Goal: Transaction & Acquisition: Purchase product/service

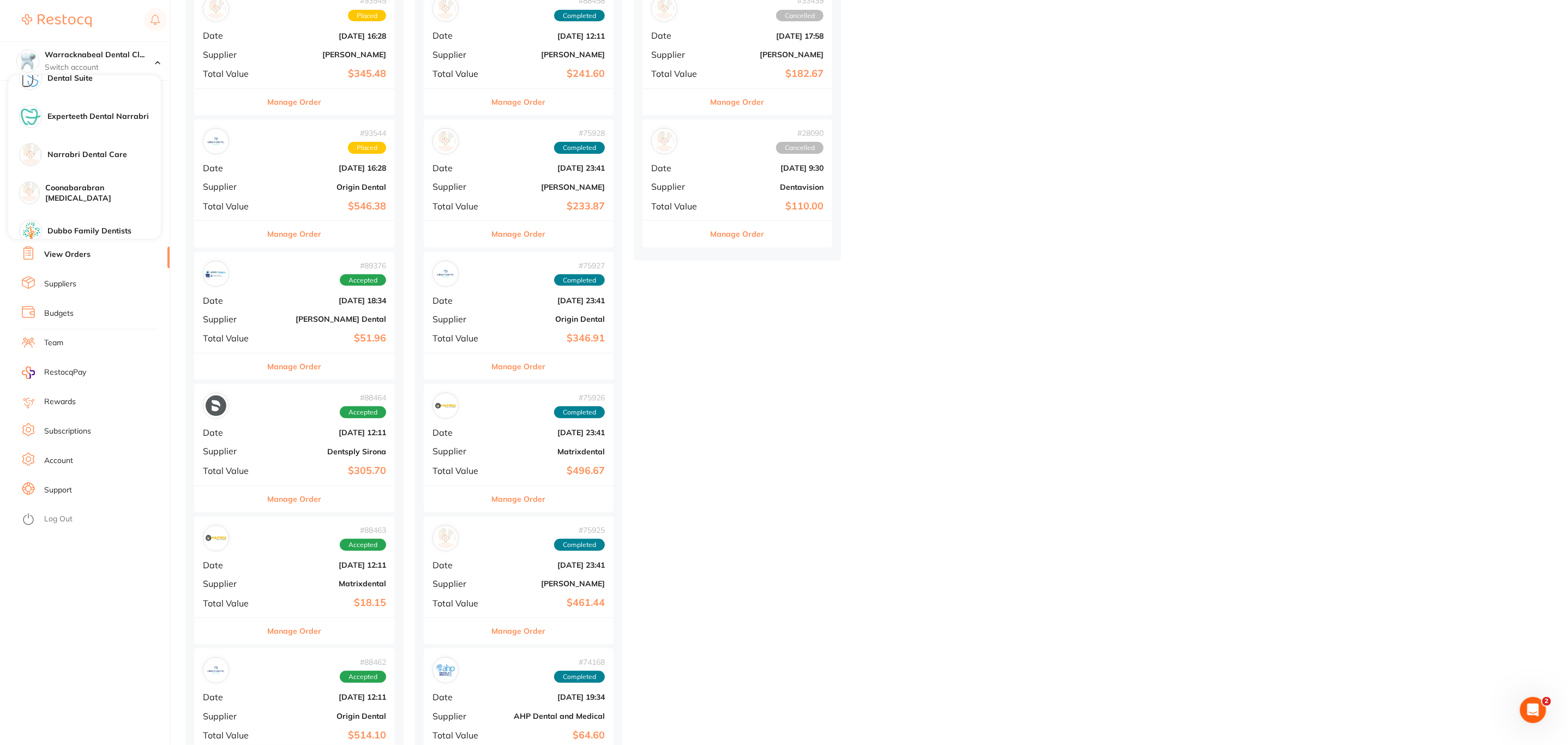
scroll to position [812, 0]
click at [121, 231] on h4 "Narrabri Dental Care" at bounding box center [104, 237] width 113 height 11
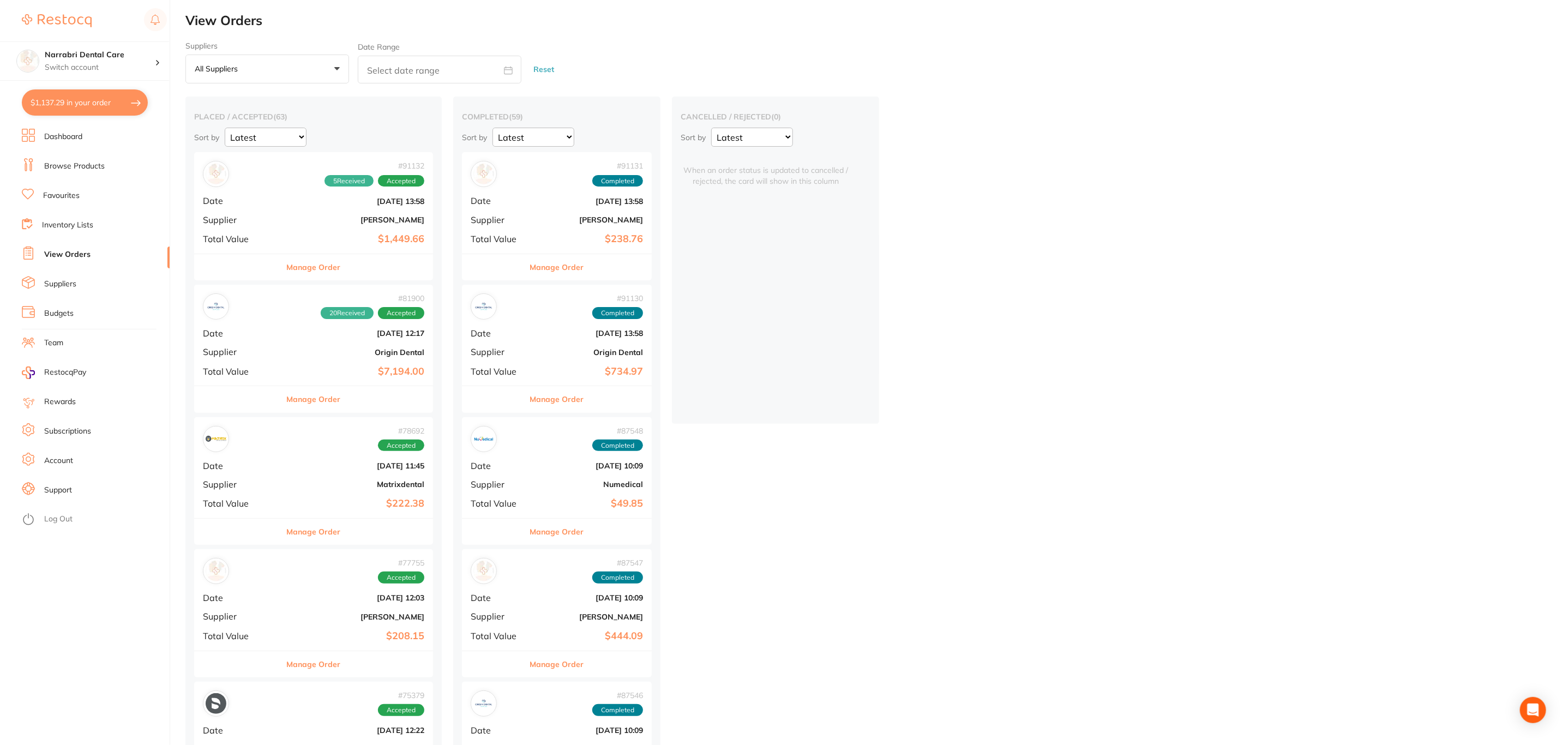
click at [113, 112] on button "$1,137.29 in your order" at bounding box center [85, 102] width 126 height 26
checkbox input "true"
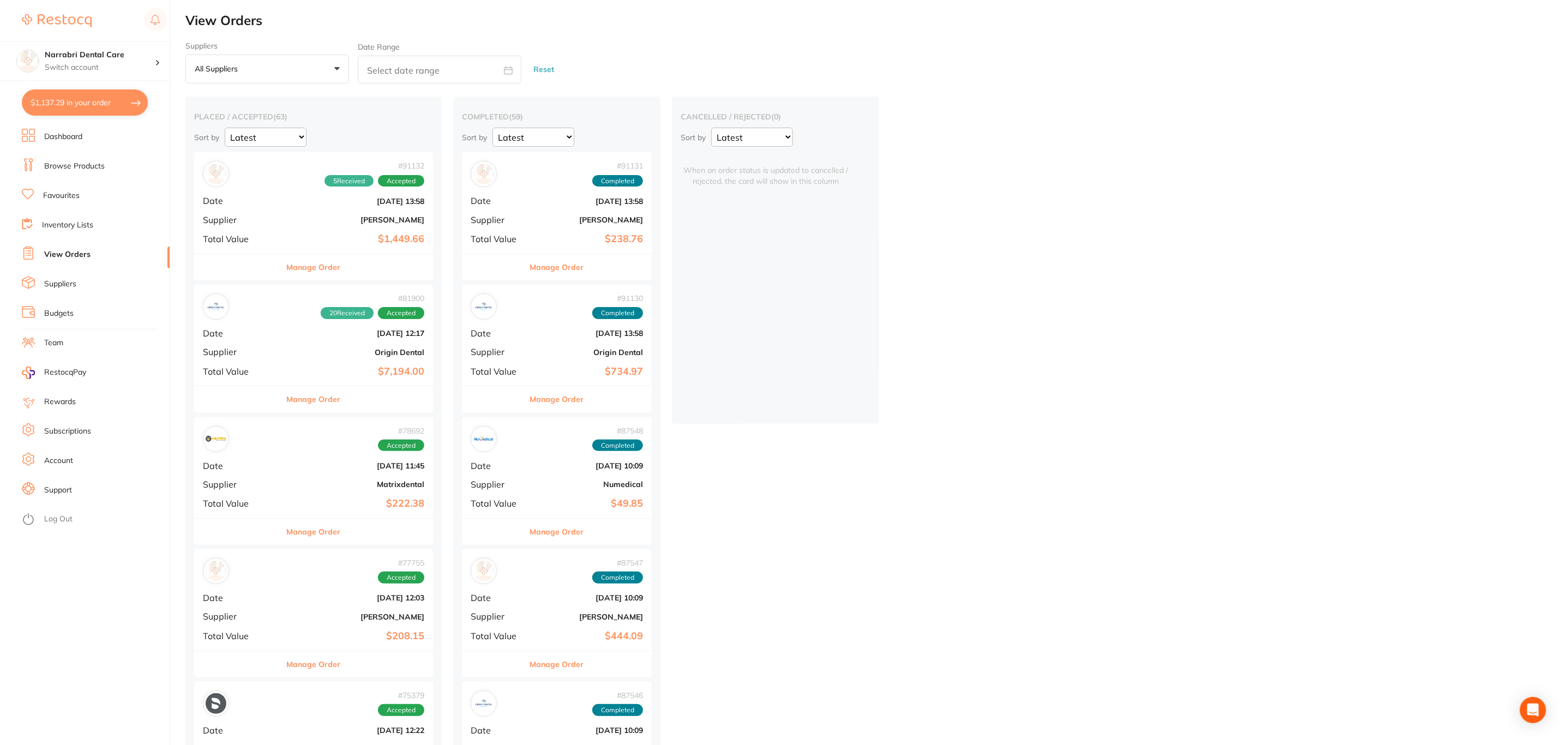
checkbox input "true"
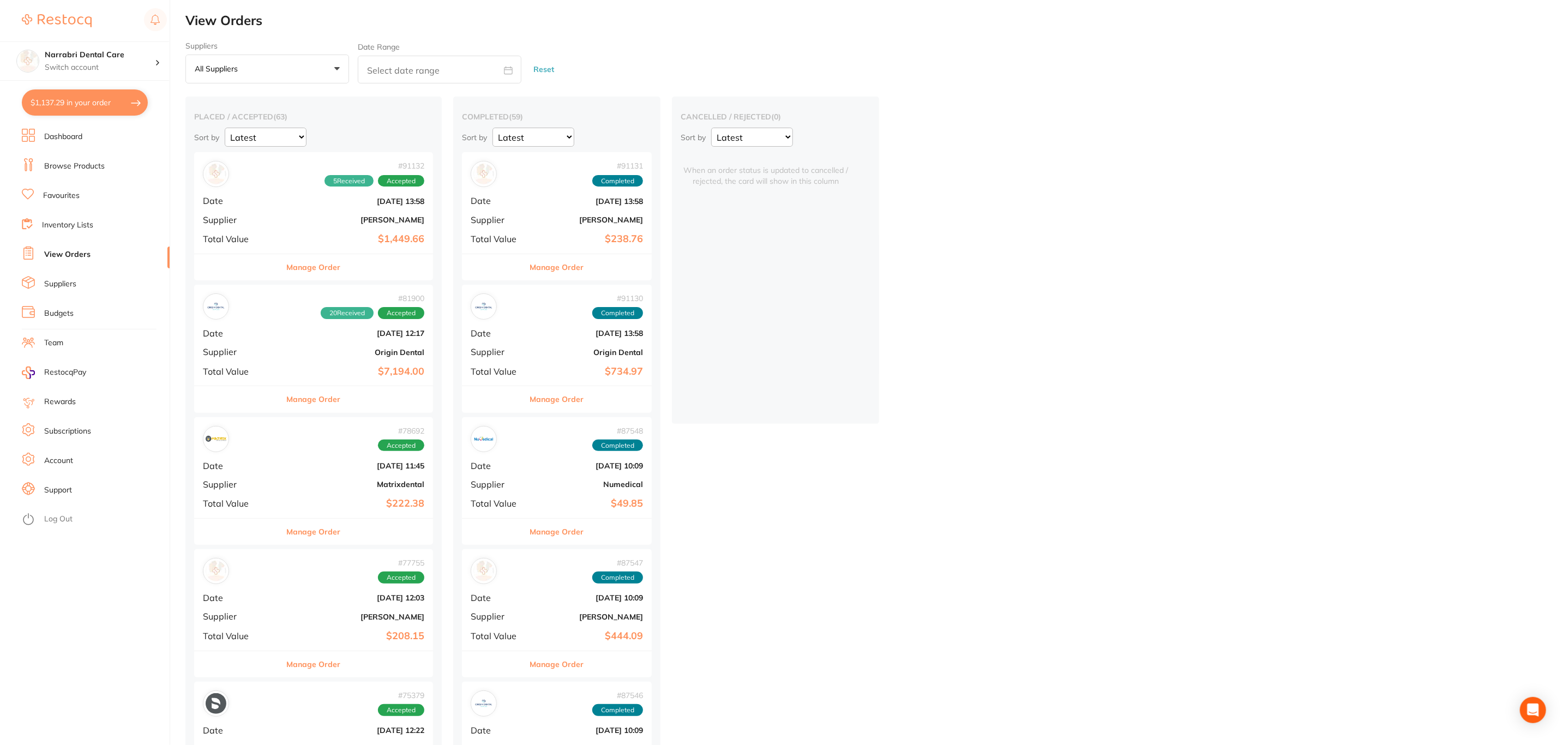
checkbox input "true"
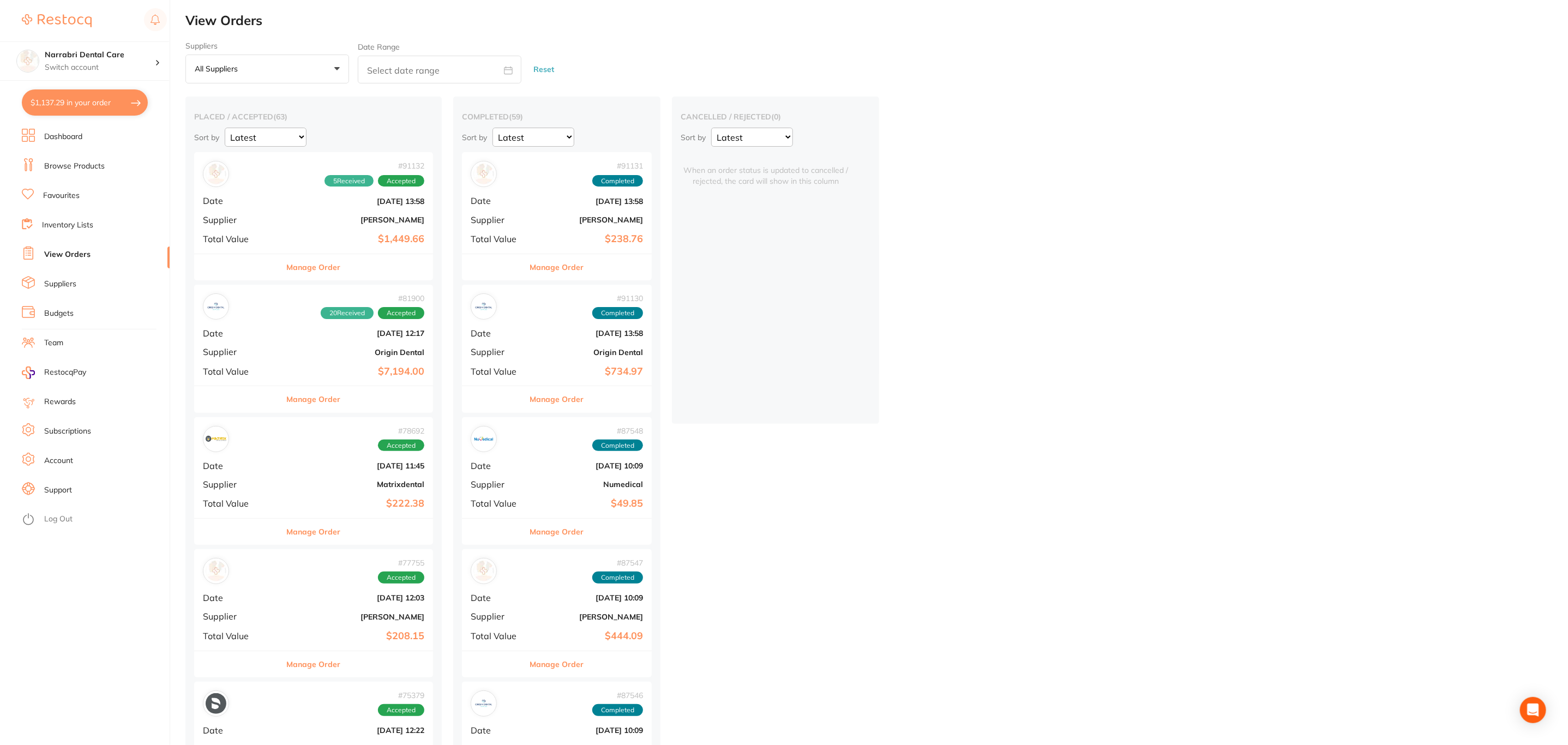
checkbox input "true"
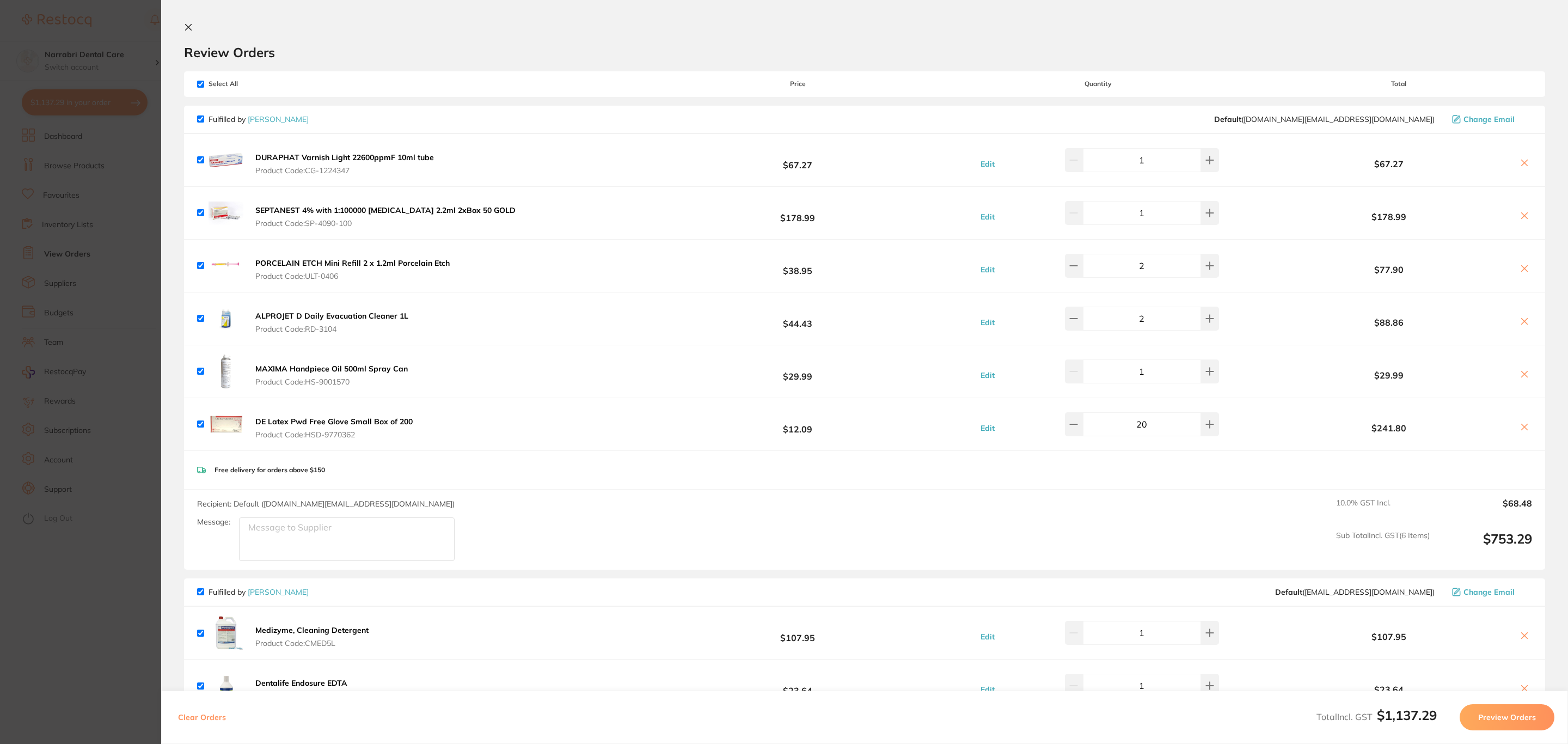
click at [138, 244] on section "Update RRP Set your pre negotiated price for this item. Item Agreed RRP (excl. …" at bounding box center [784, 372] width 1568 height 744
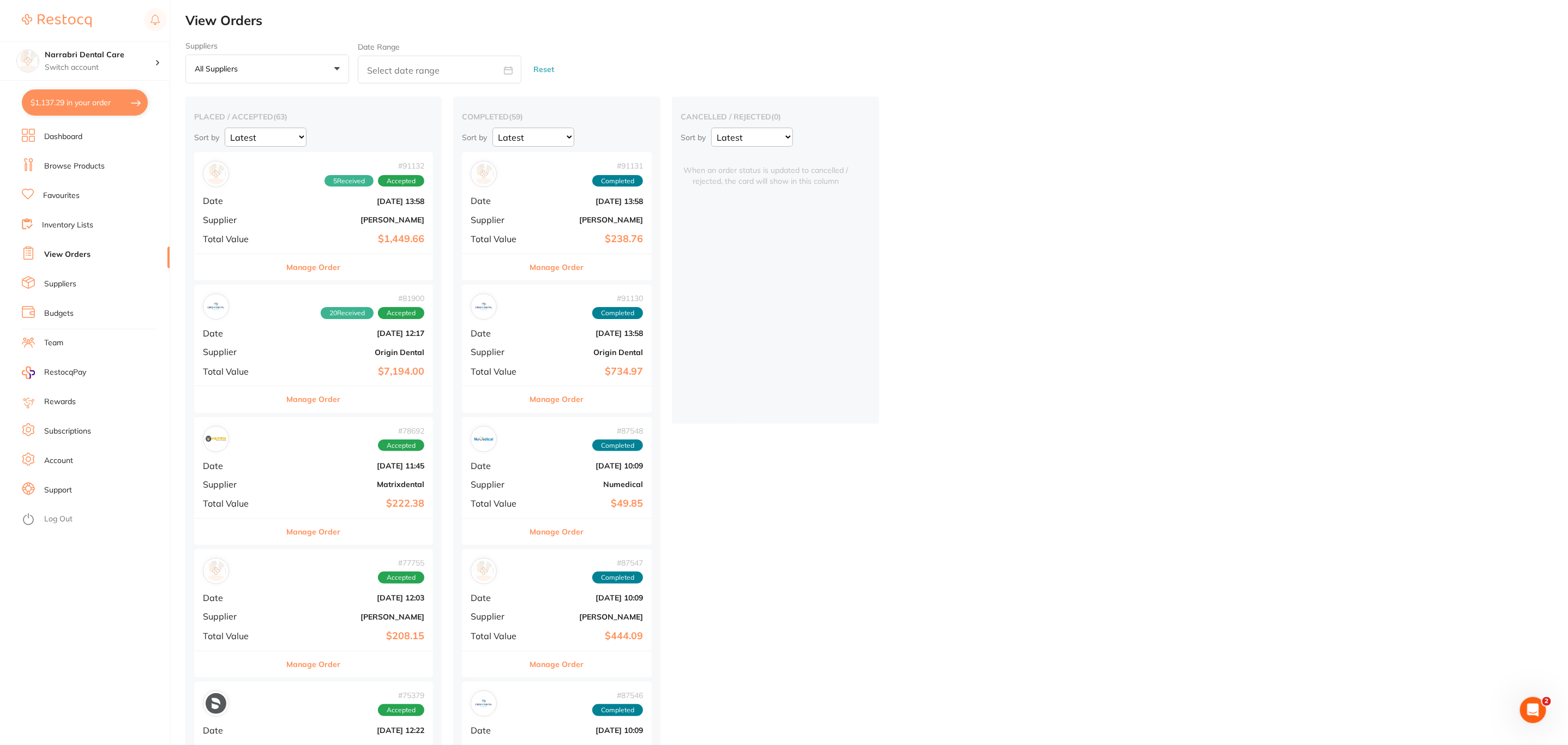
click at [116, 163] on li "Browse Products" at bounding box center [96, 166] width 148 height 16
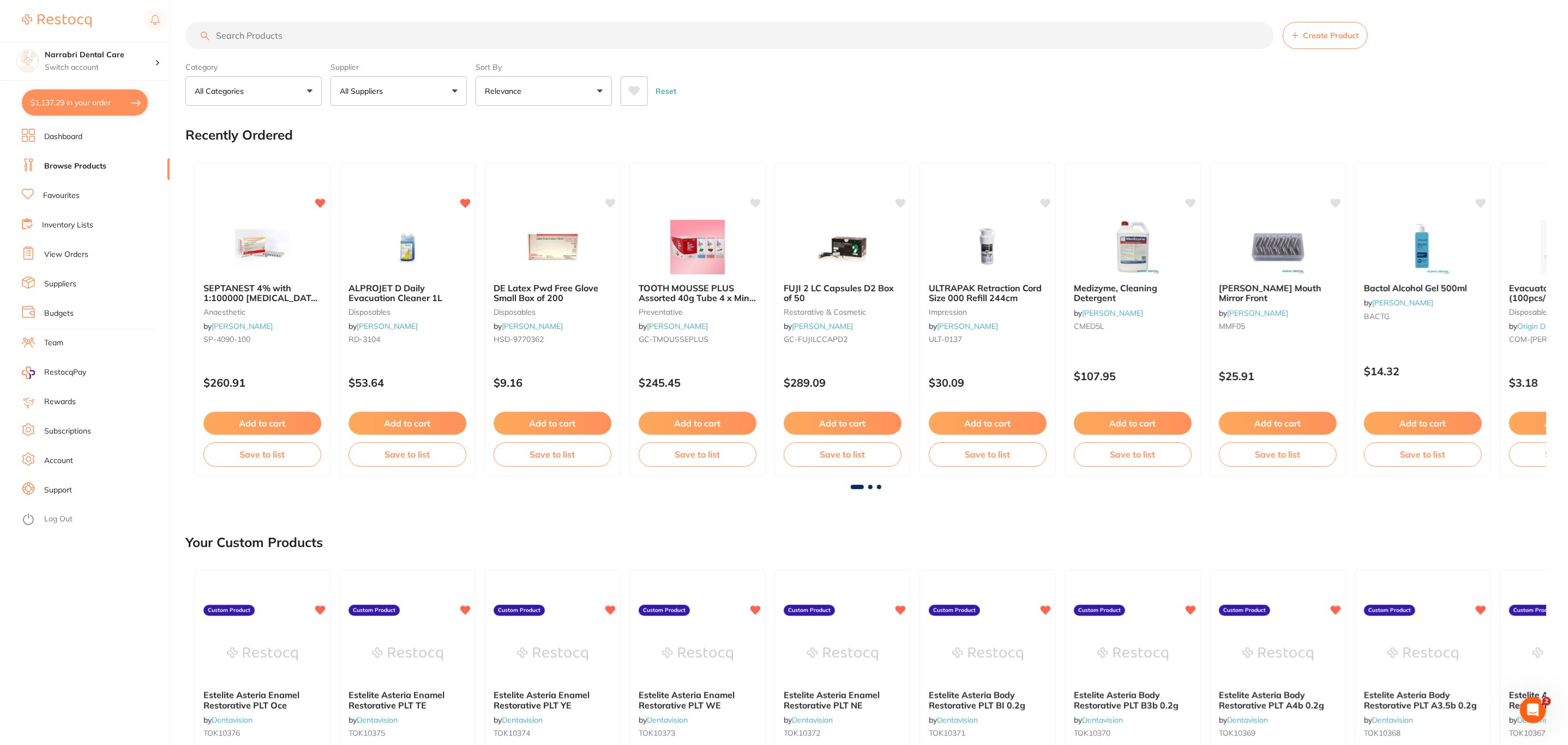
click at [329, 24] on input "search" at bounding box center [729, 35] width 1088 height 27
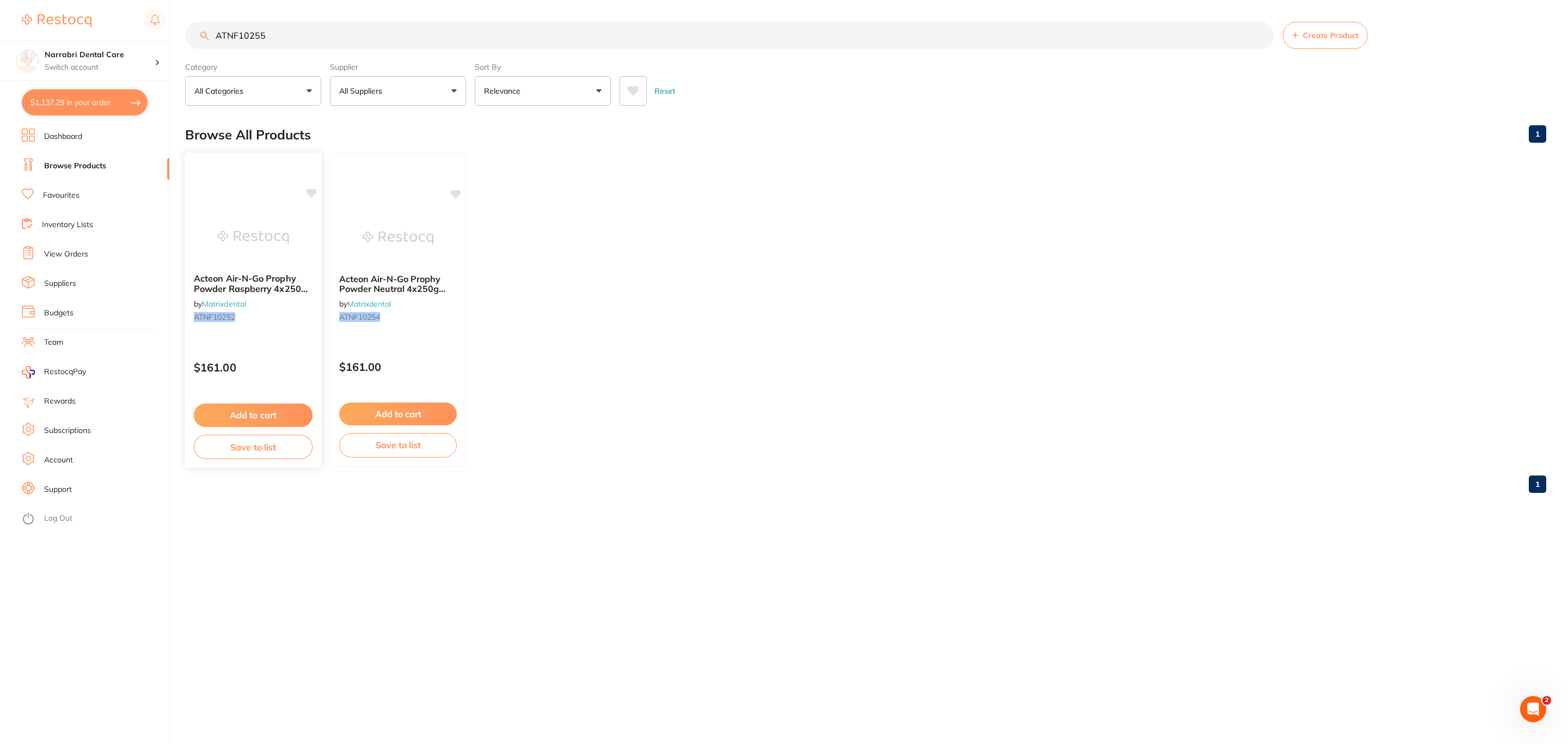
type input "ATNF10255"
click at [297, 230] on div at bounding box center [253, 237] width 136 height 55
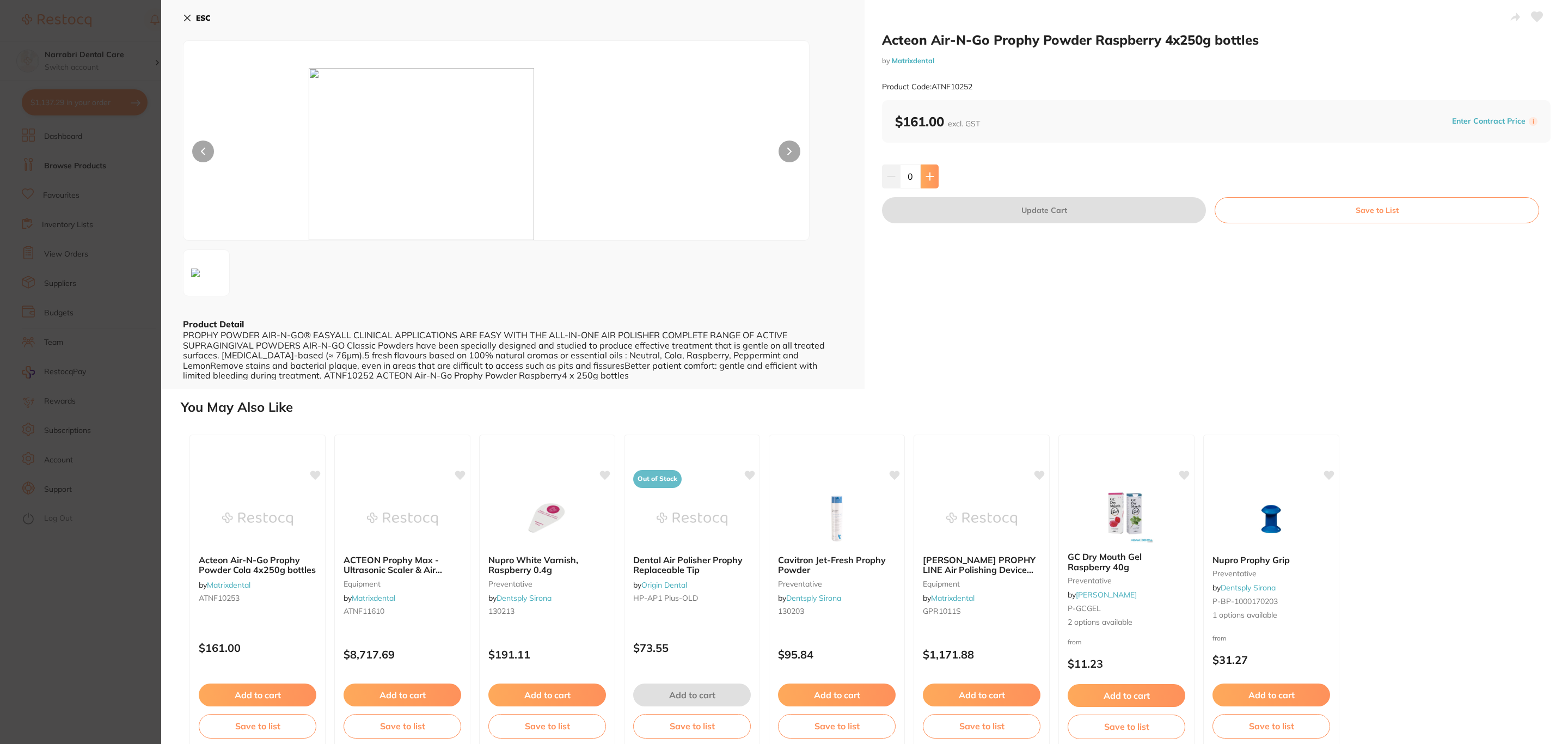
click at [928, 180] on icon at bounding box center [930, 177] width 9 height 9
type input "1"
click at [962, 209] on button "Update Cart" at bounding box center [1044, 210] width 324 height 26
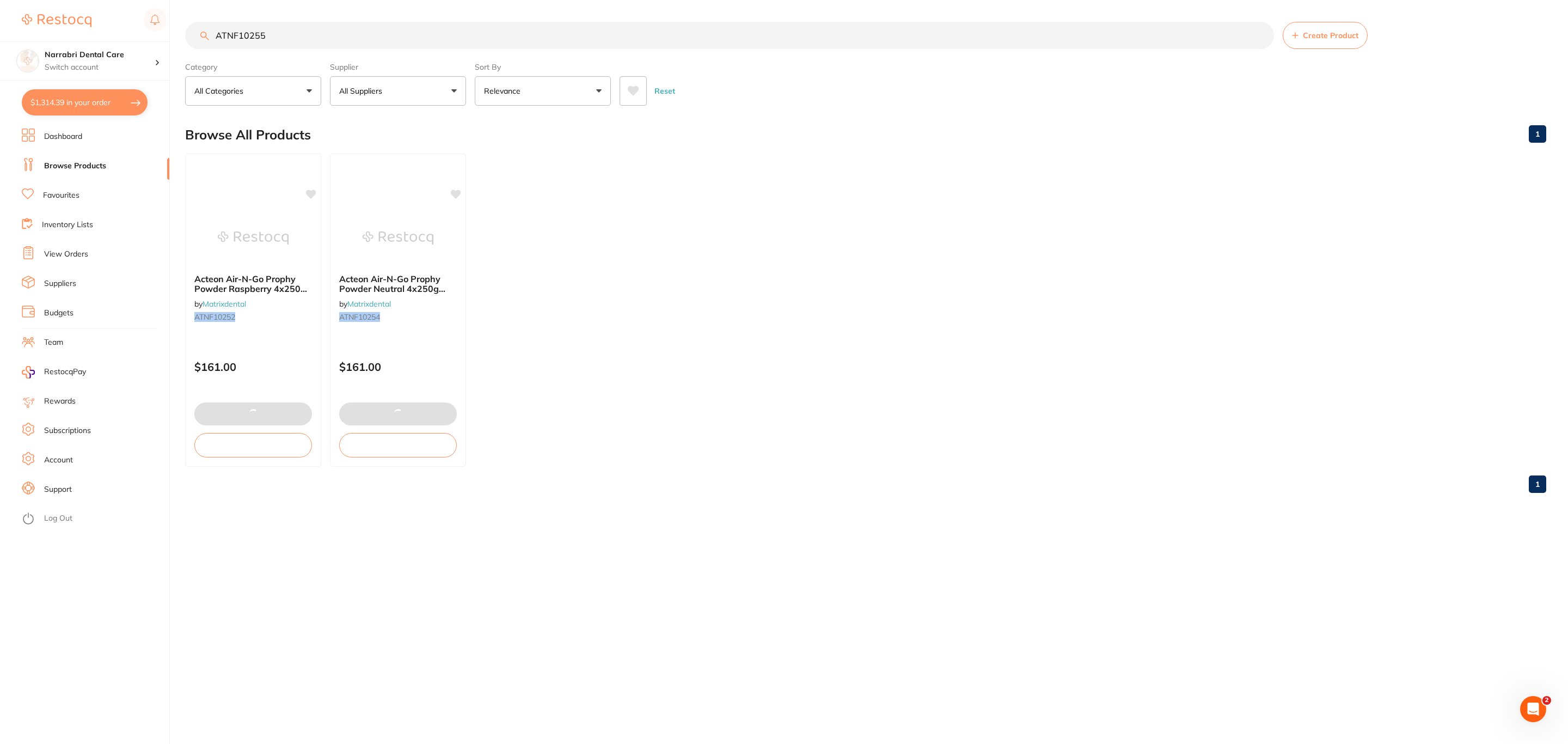
click at [106, 114] on button "$1,314.39 in your order" at bounding box center [85, 102] width 126 height 26
checkbox input "true"
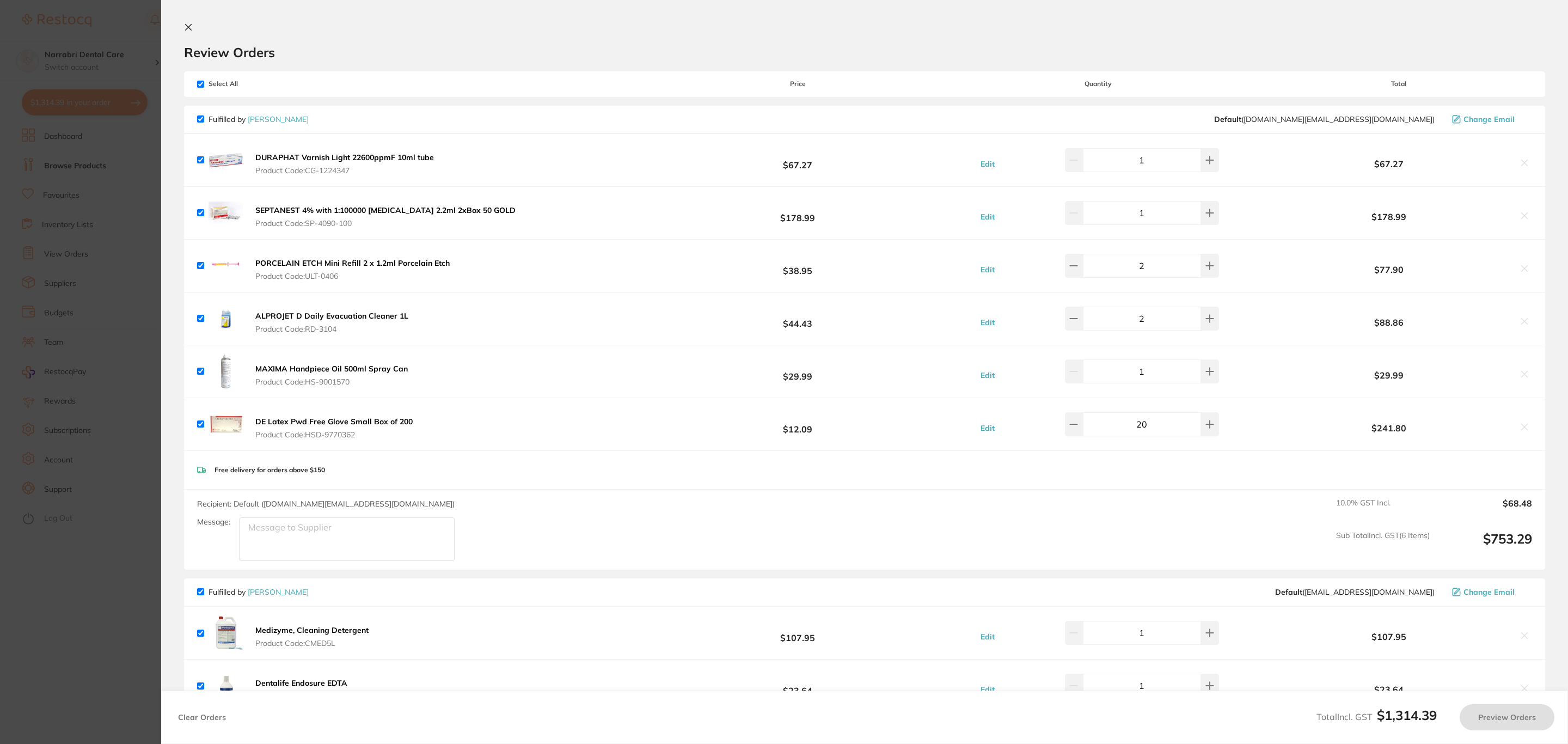
checkbox input "false"
checkbox input "true"
click at [206, 89] on div "Select All Price Quantity Total" at bounding box center [864, 83] width 1361 height 25
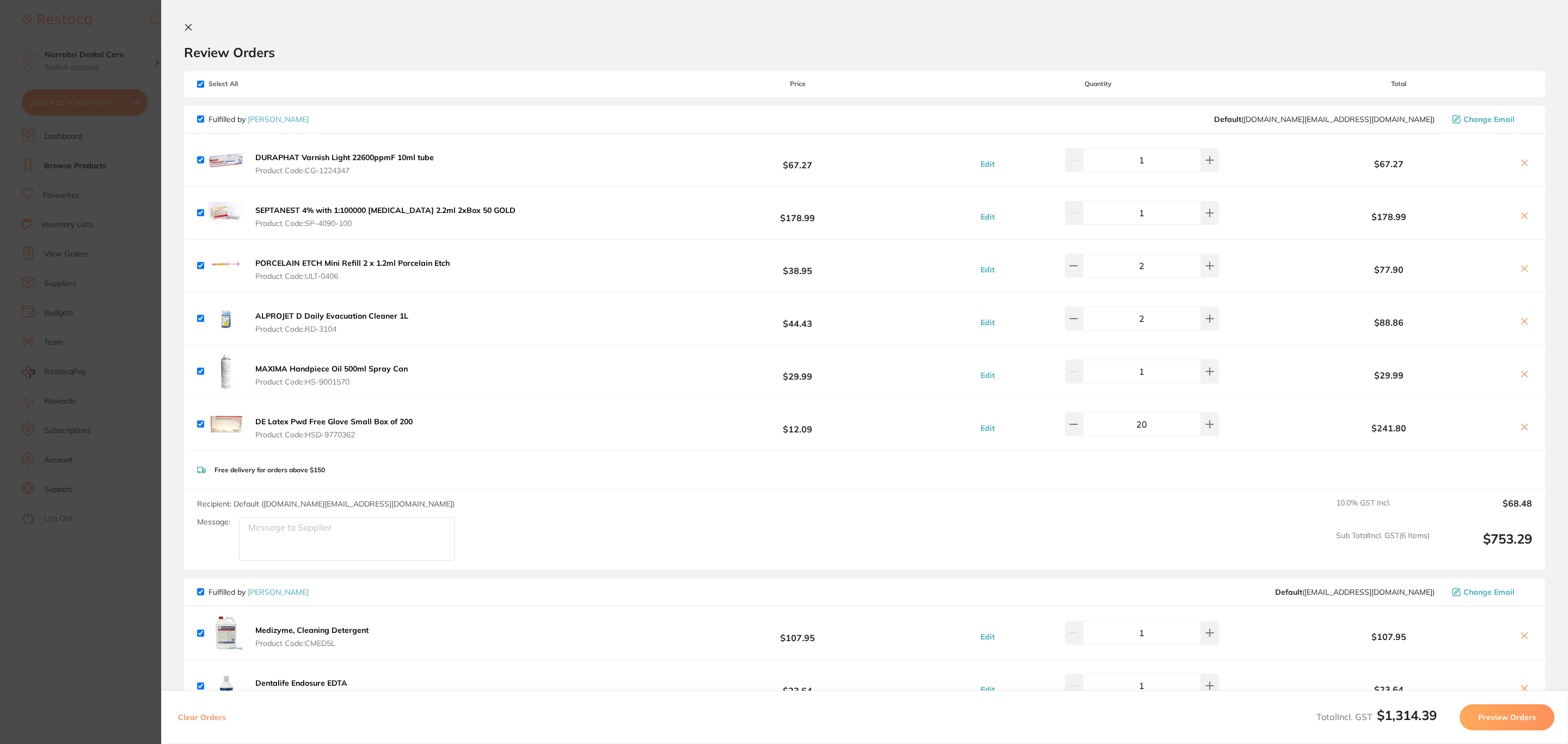
click at [203, 82] on input "checkbox" at bounding box center [201, 84] width 7 height 7
checkbox input "false"
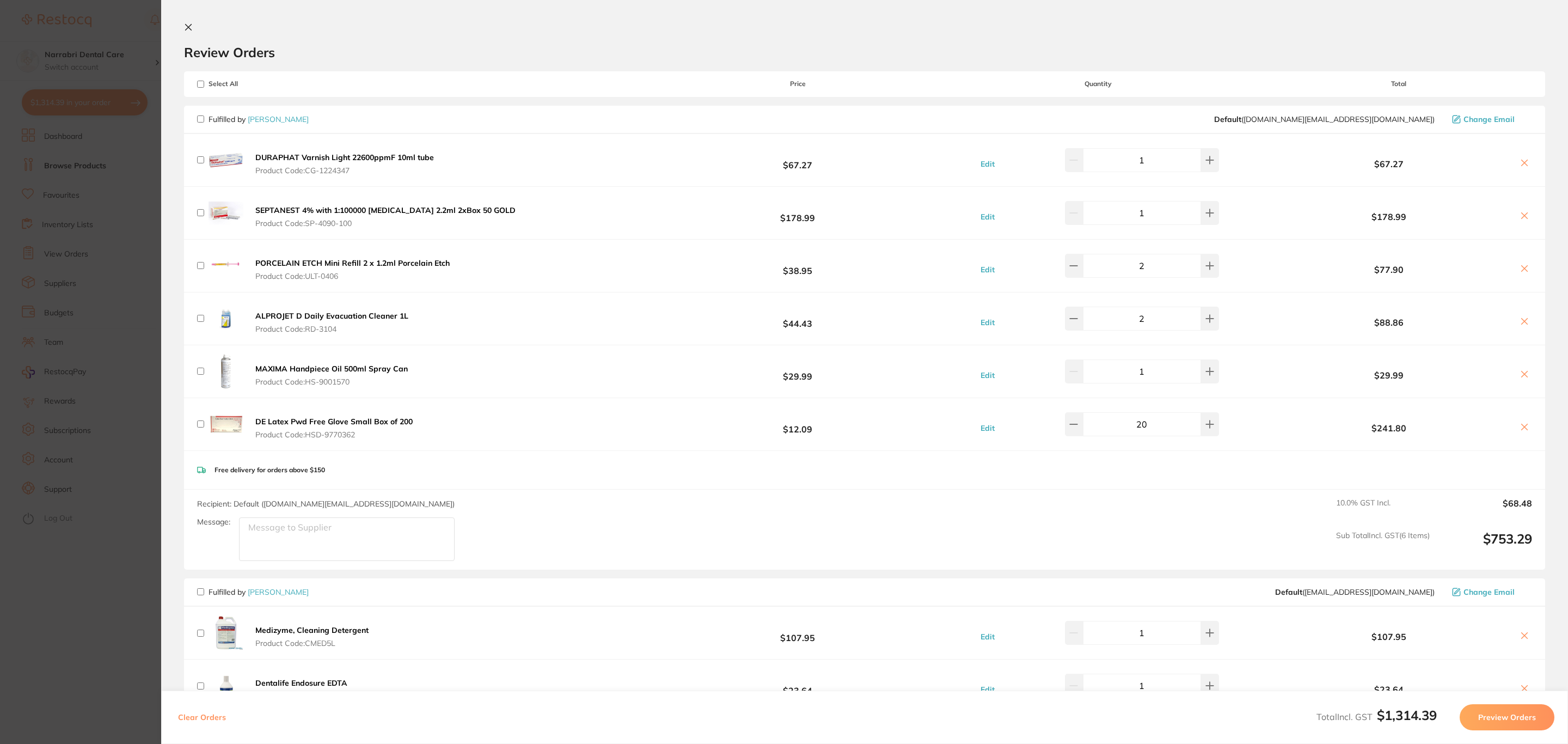
checkbox input "false"
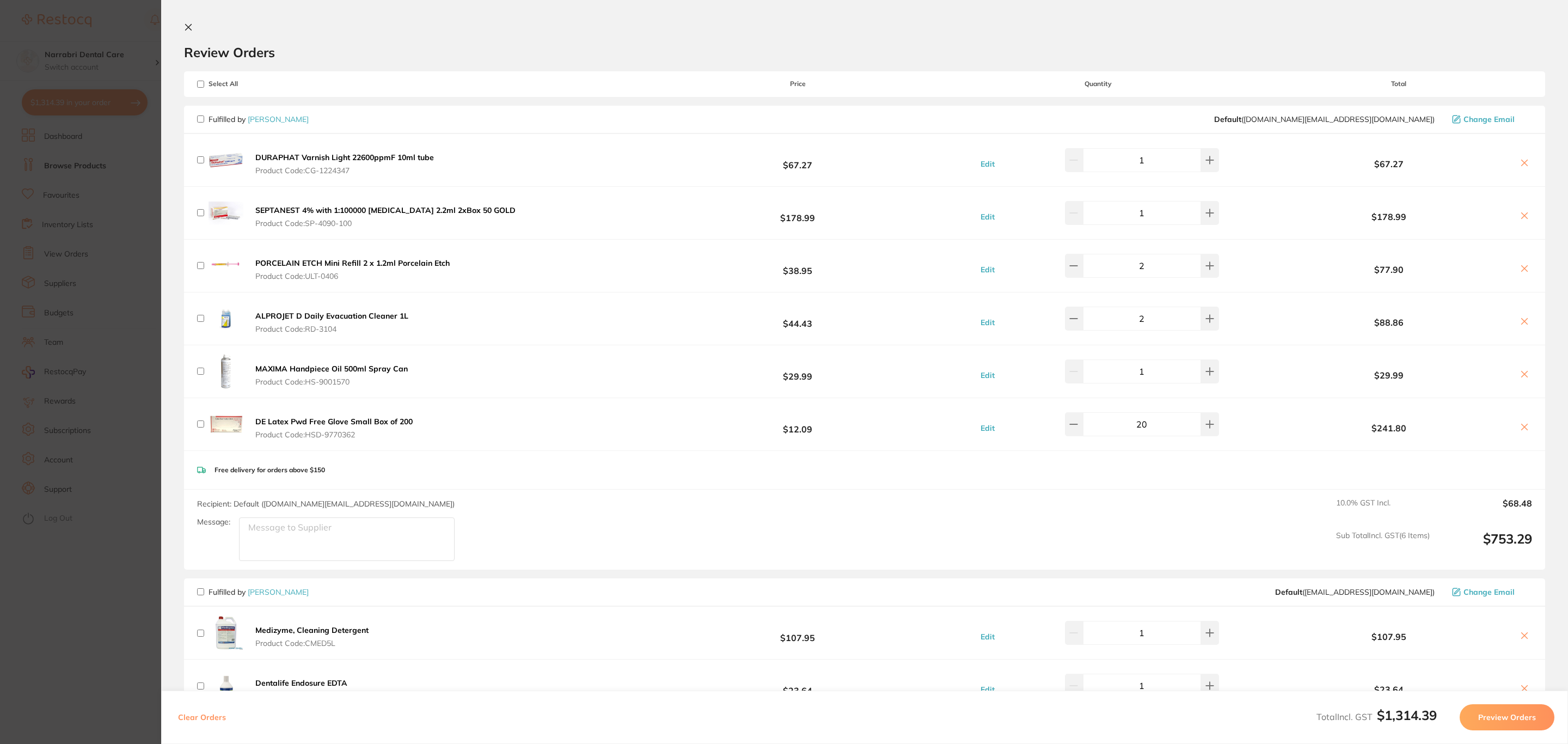
checkbox input "false"
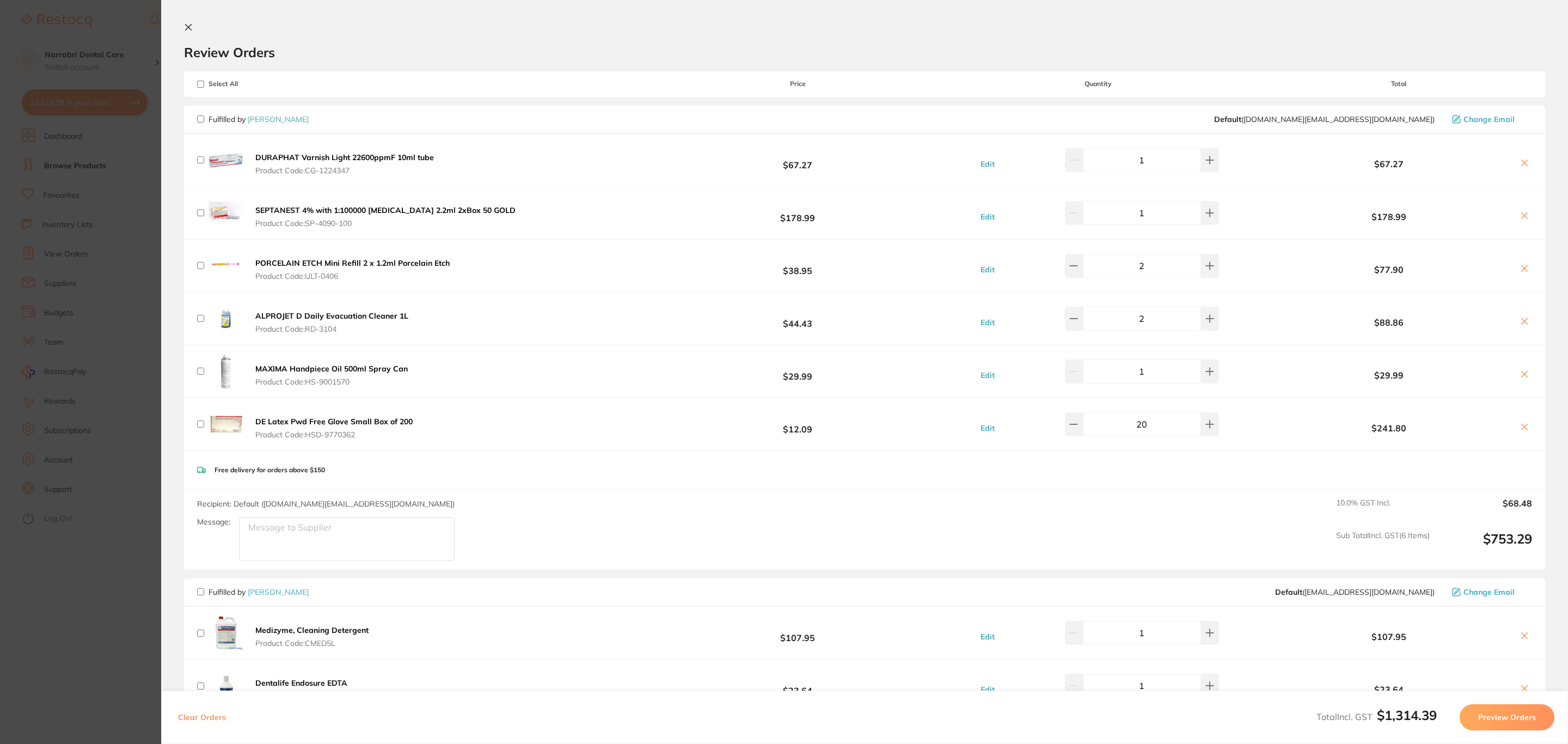
checkbox input "false"
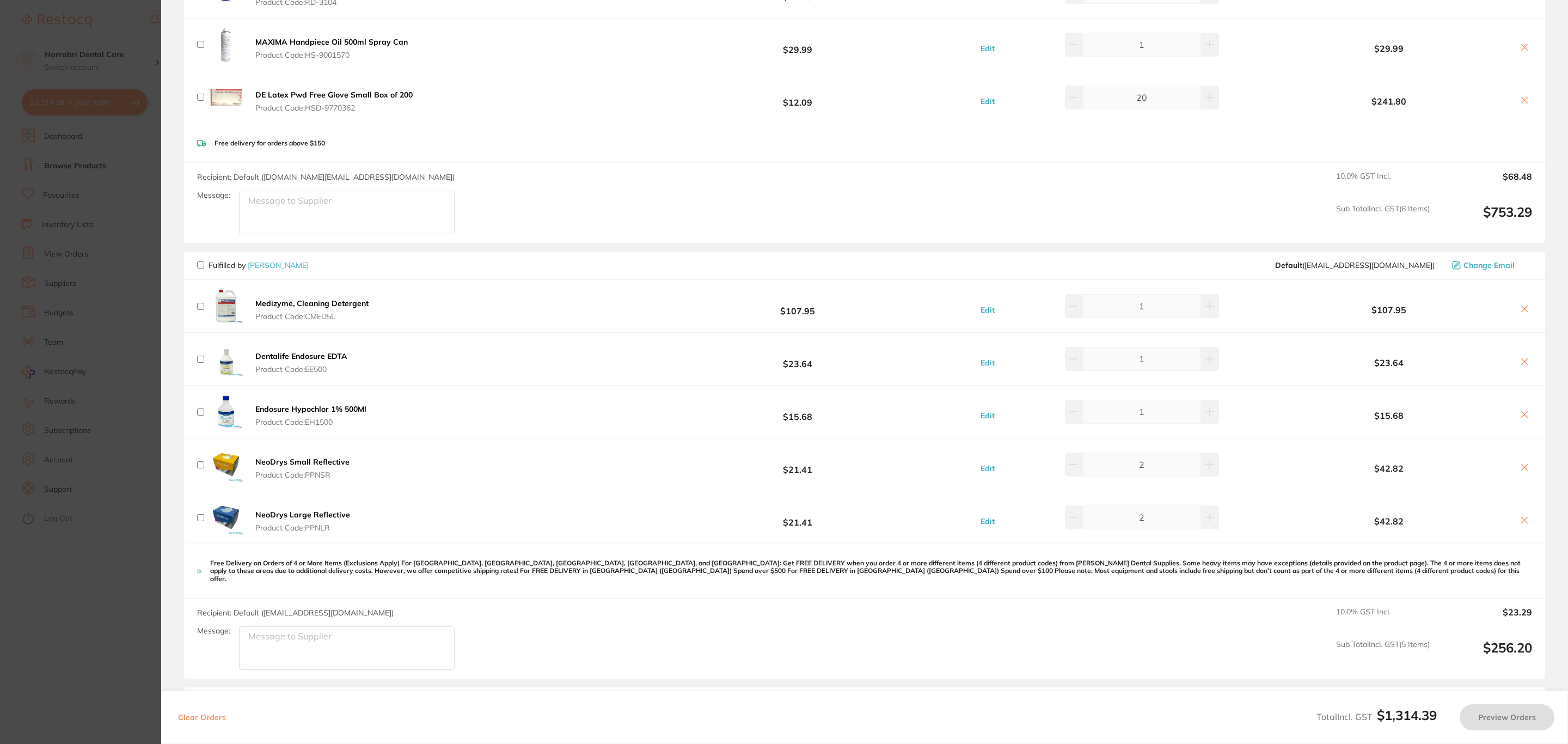
scroll to position [653, 0]
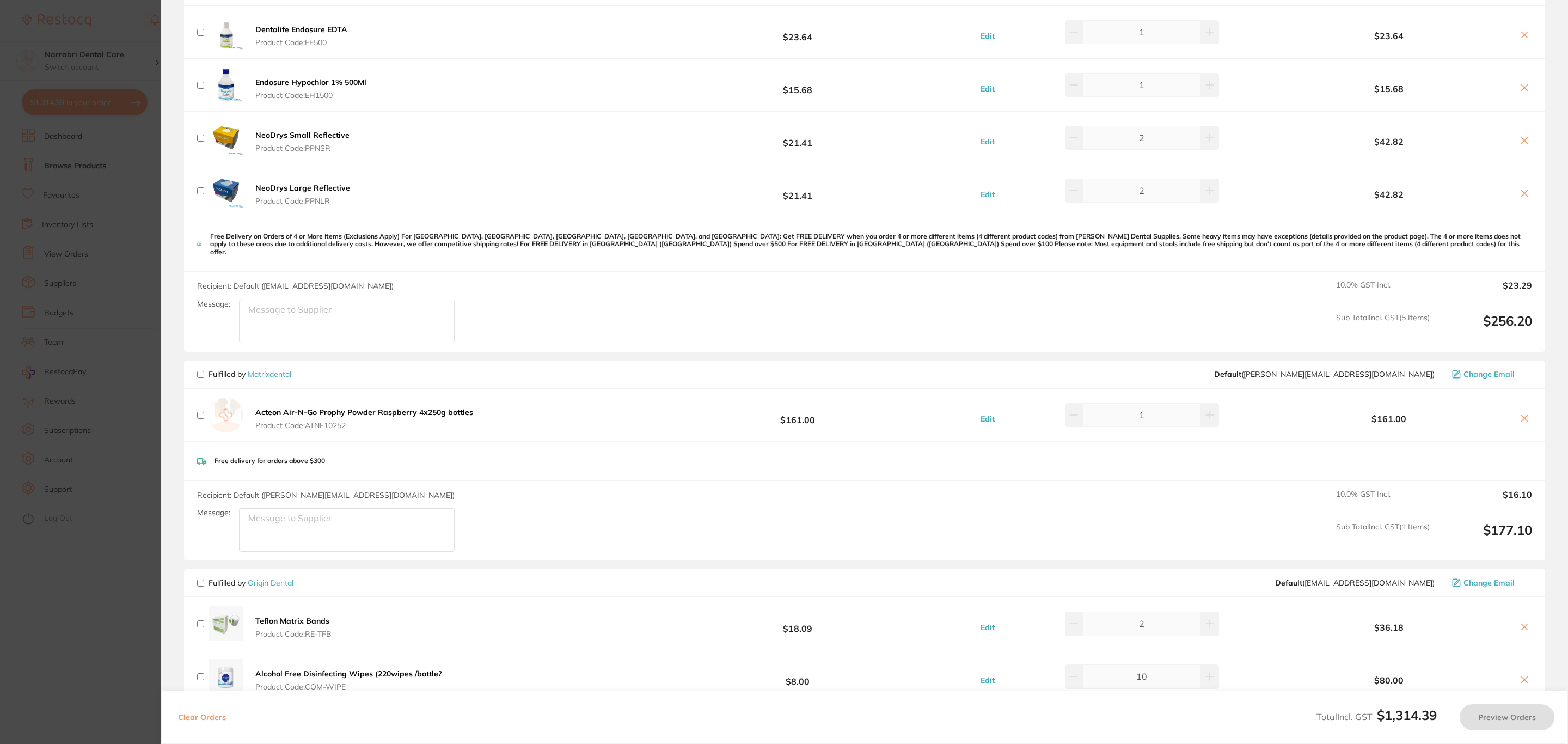
click at [199, 371] on input "checkbox" at bounding box center [201, 374] width 7 height 7
checkbox input "true"
click at [1514, 724] on button "Preview Orders" at bounding box center [1507, 717] width 95 height 26
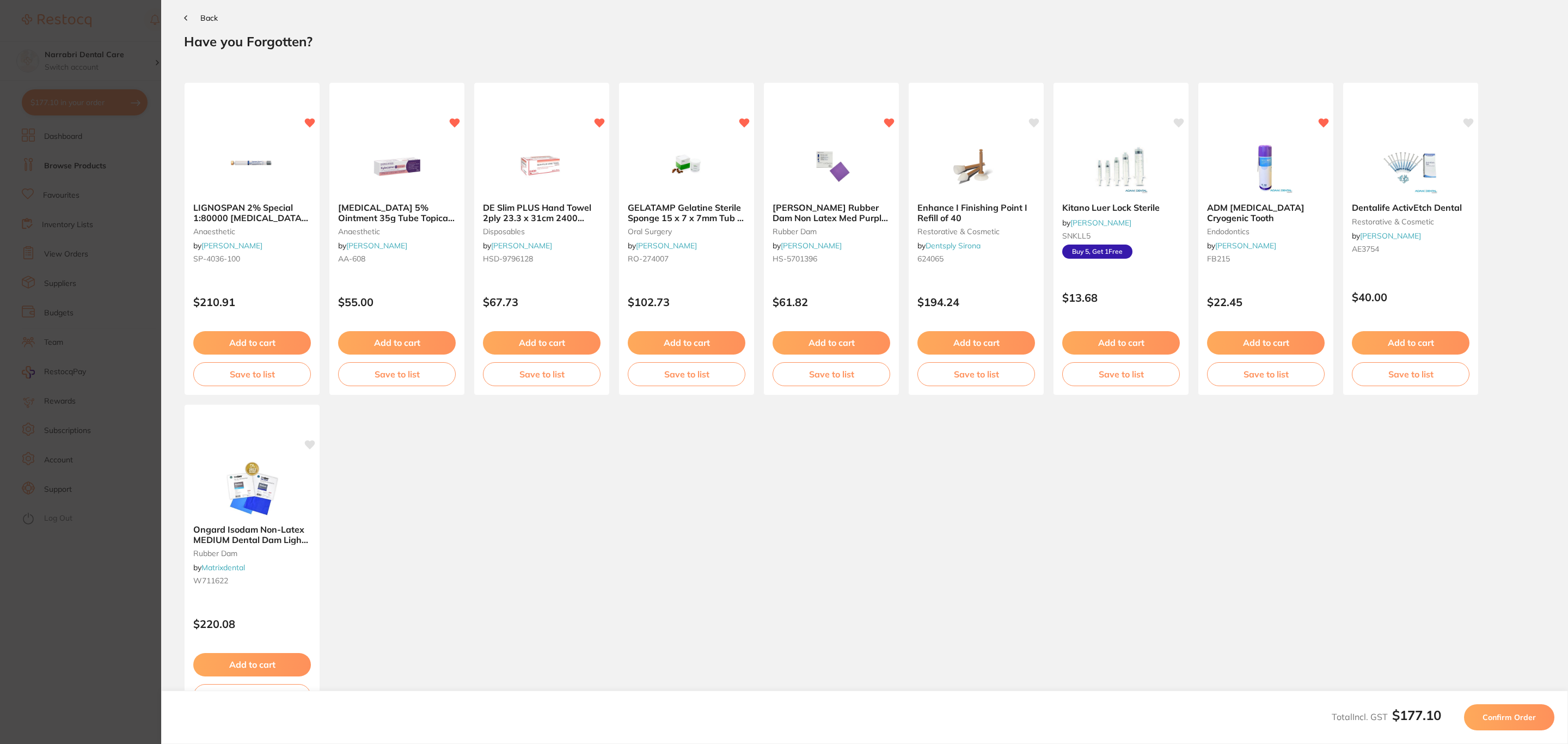
scroll to position [0, 0]
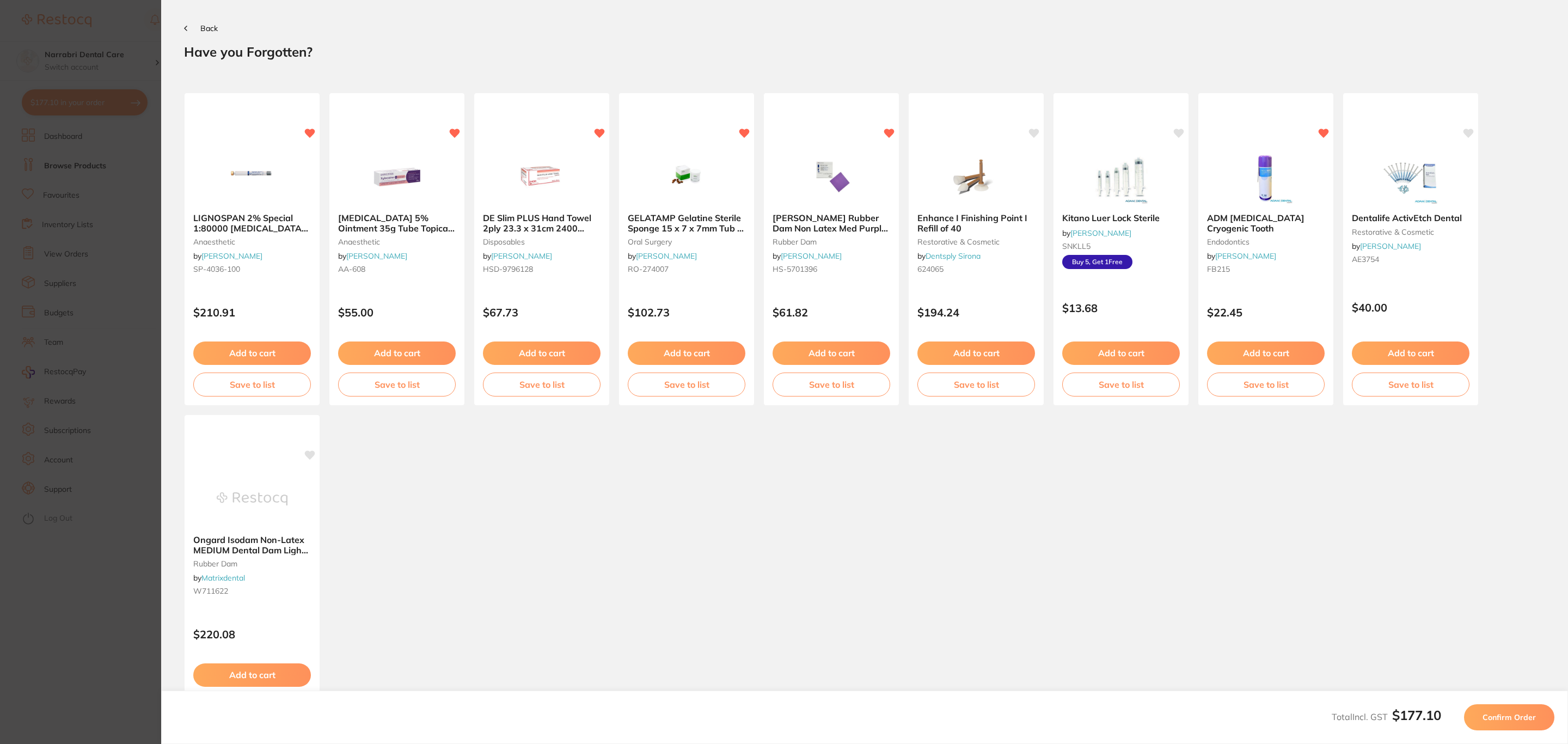
click at [1514, 724] on button "Confirm Order" at bounding box center [1509, 717] width 90 height 26
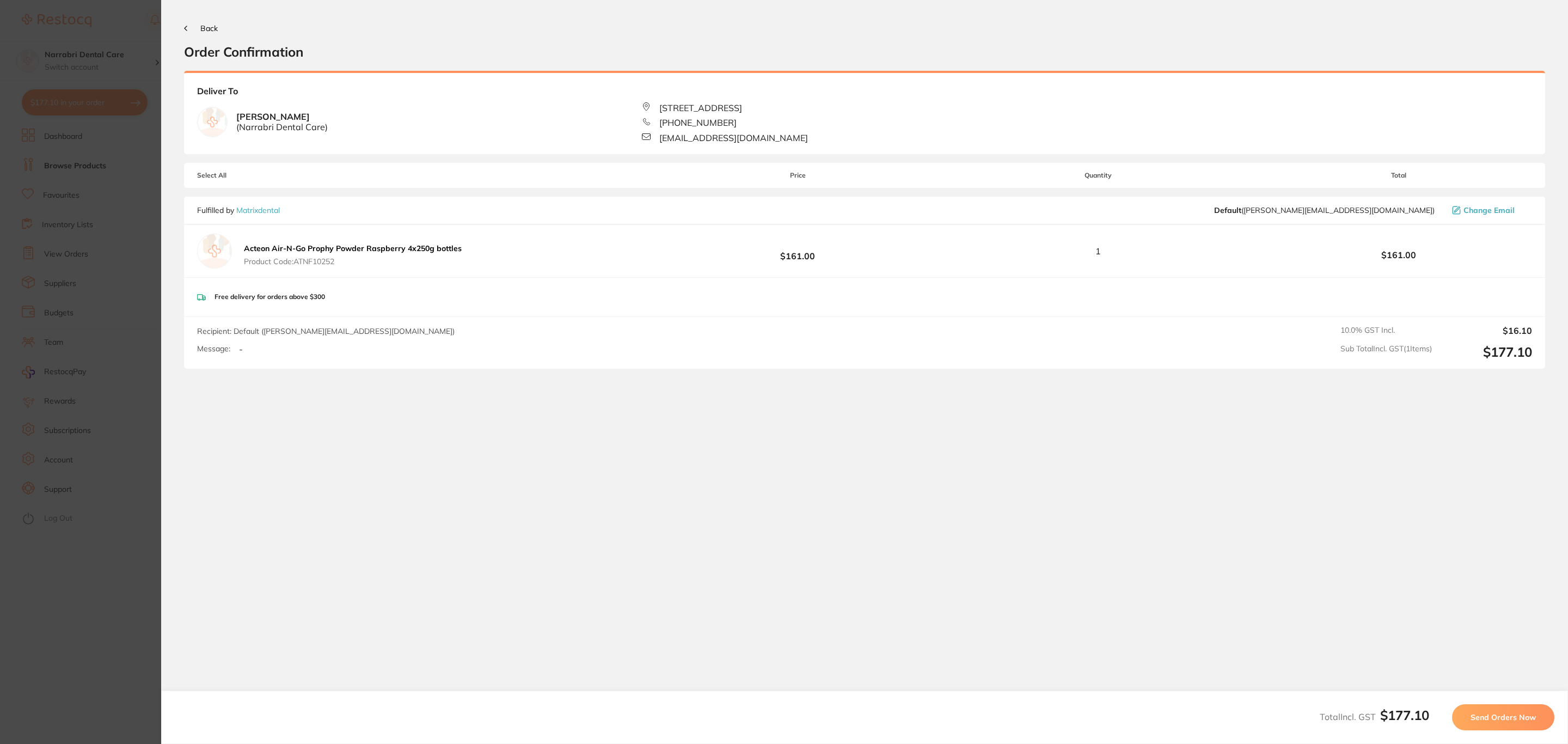
click at [1514, 724] on button "Send Orders Now" at bounding box center [1503, 717] width 102 height 26
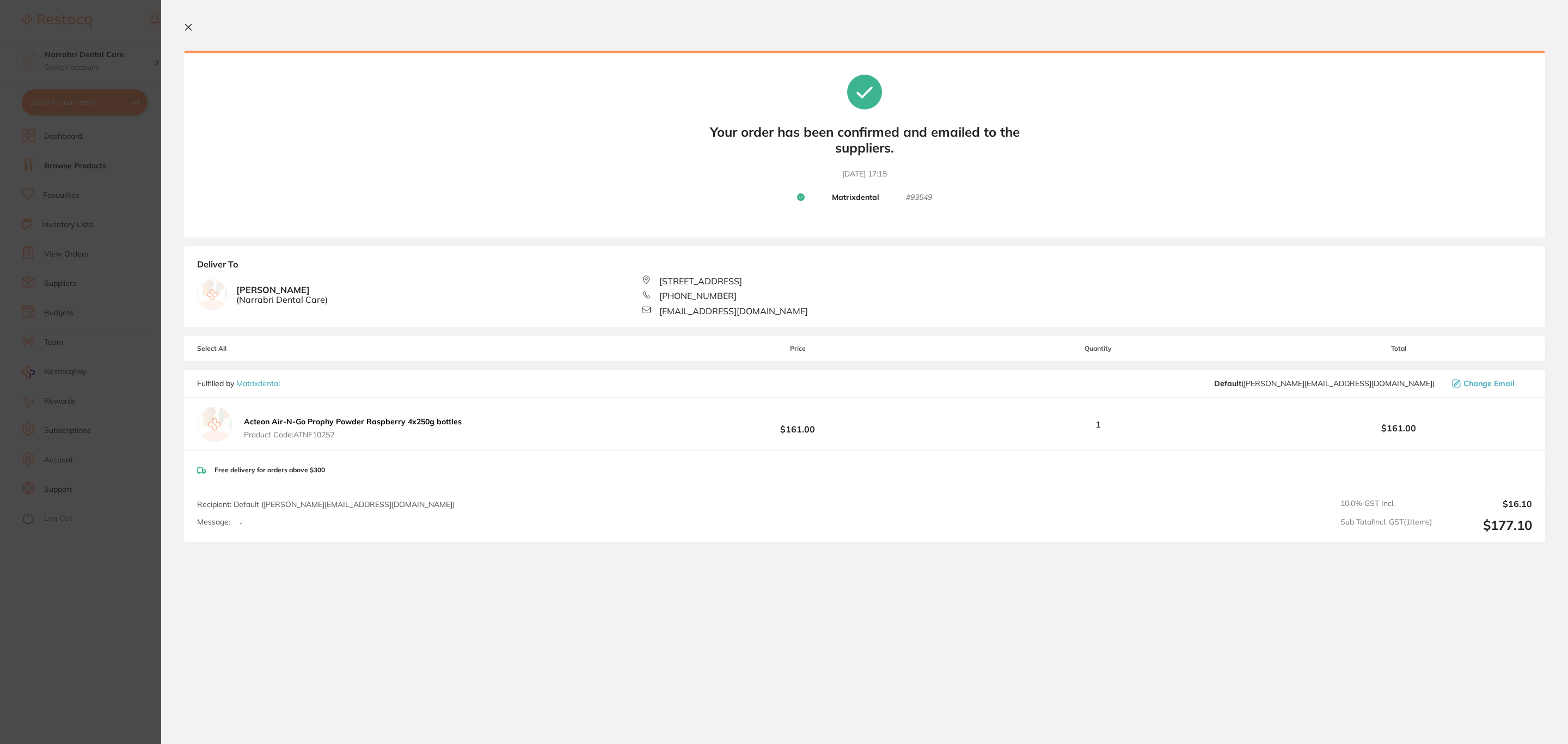
click at [101, 204] on section "Update RRP Set your pre negotiated price for this item. Item Agreed RRP (excl. …" at bounding box center [784, 372] width 1568 height 744
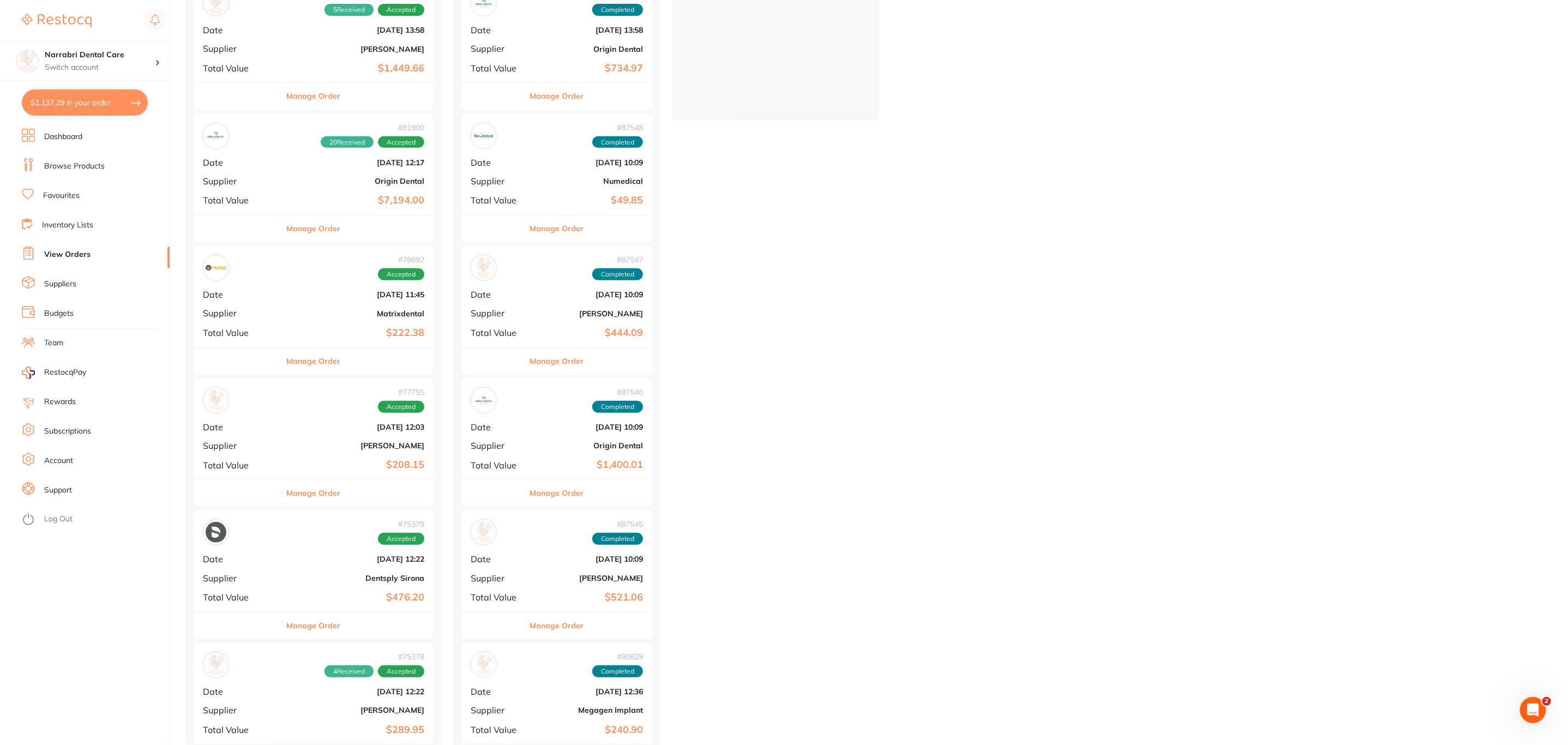
scroll to position [409, 0]
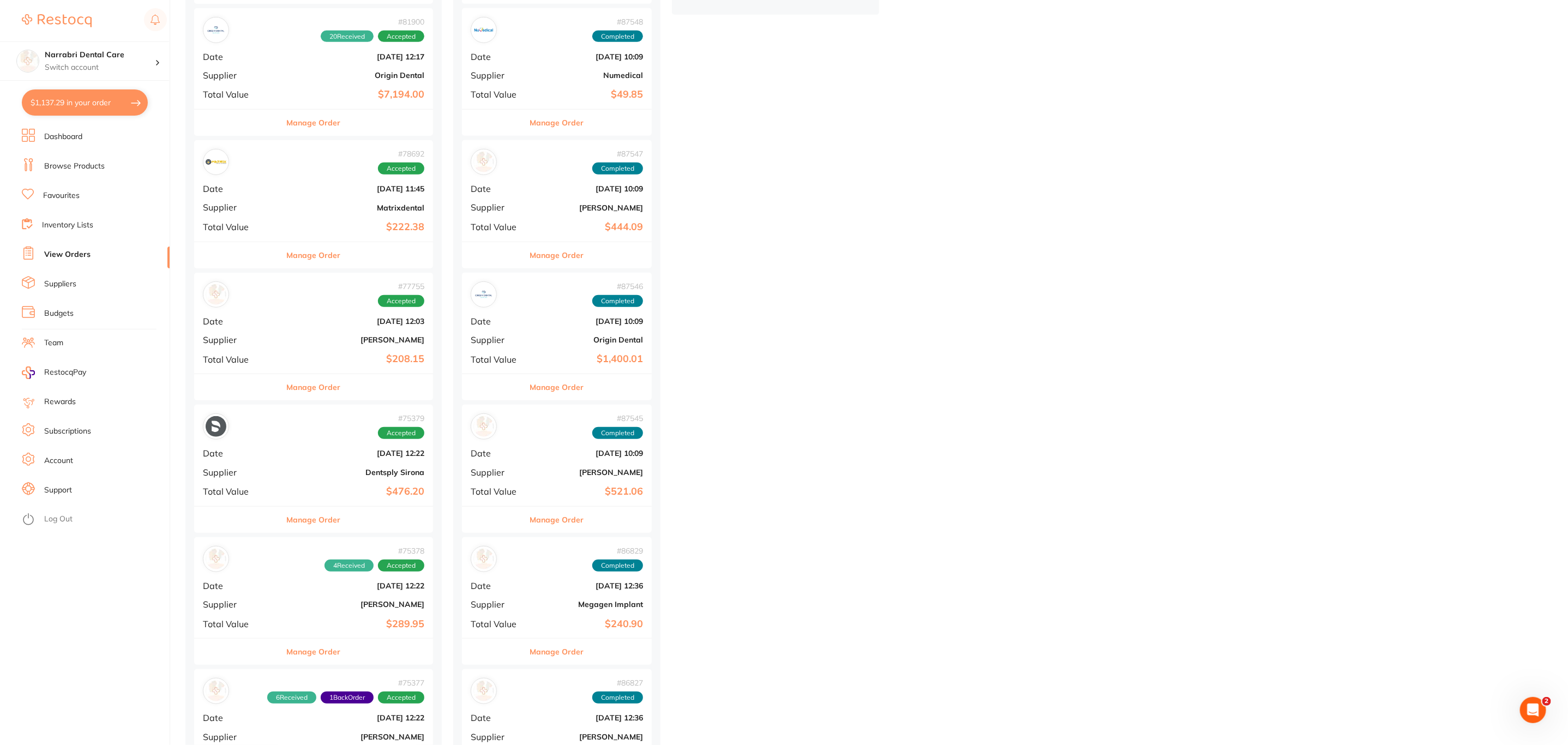
click at [110, 105] on button "$1,137.29 in your order" at bounding box center [85, 102] width 126 height 26
checkbox input "true"
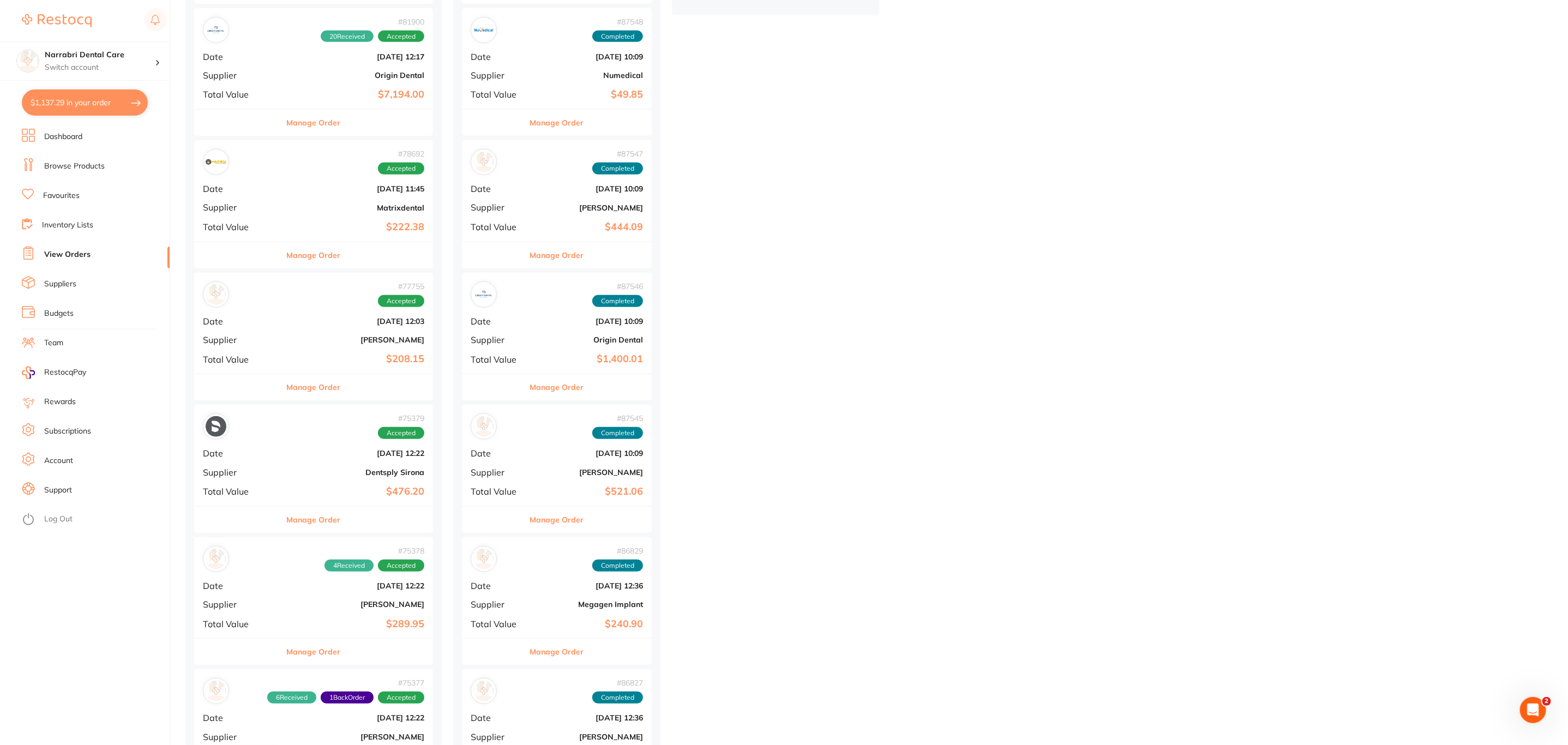
checkbox input "true"
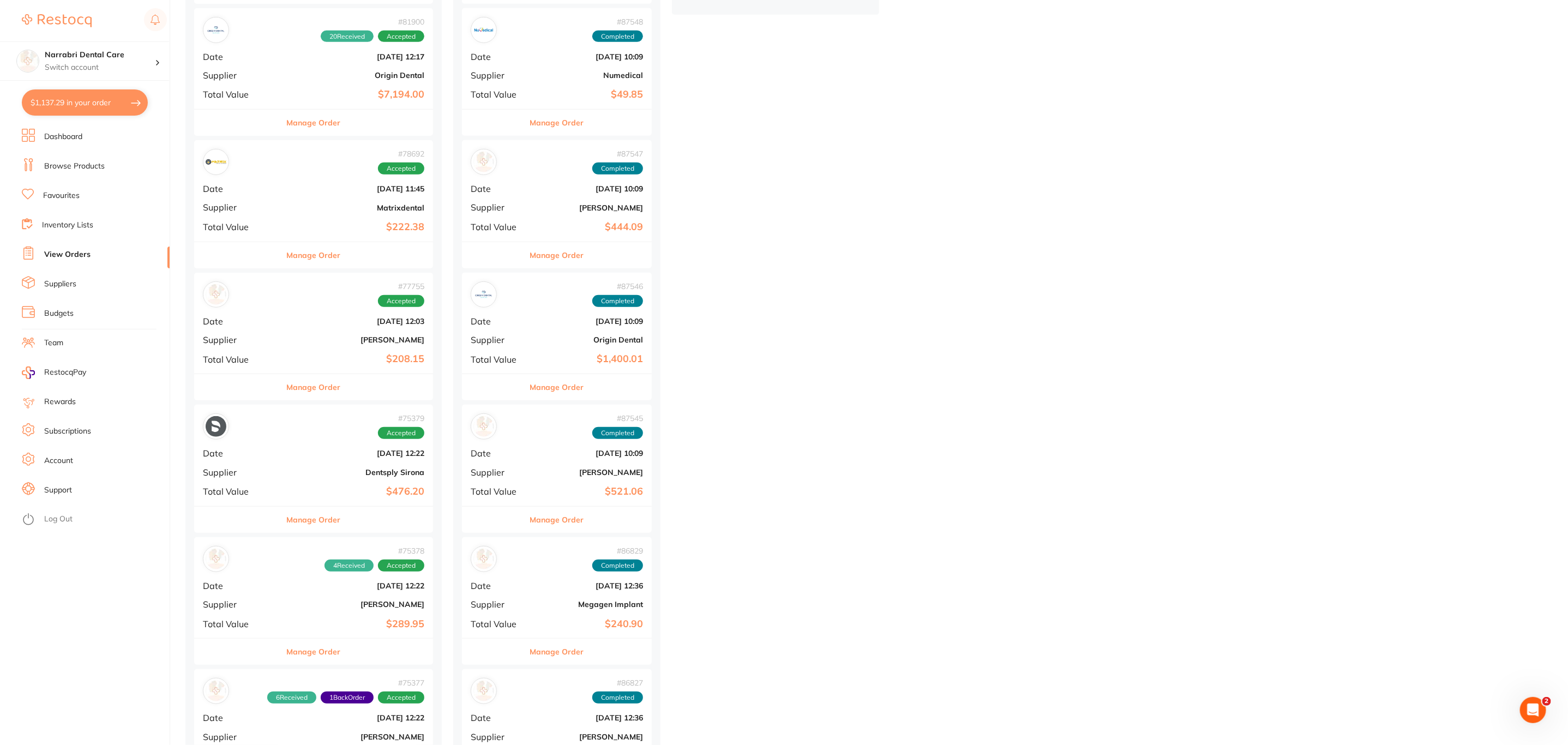
checkbox input "true"
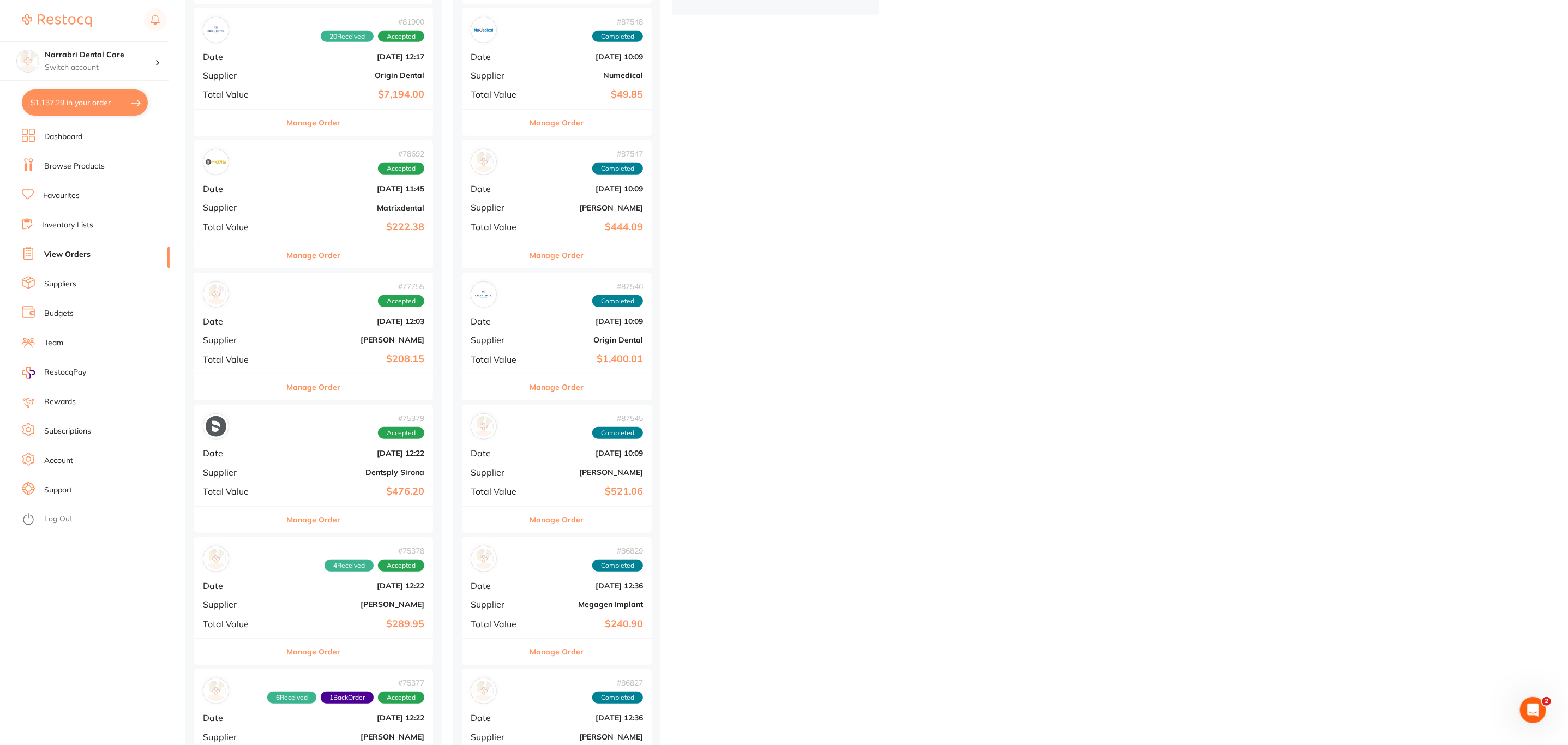
checkbox input "true"
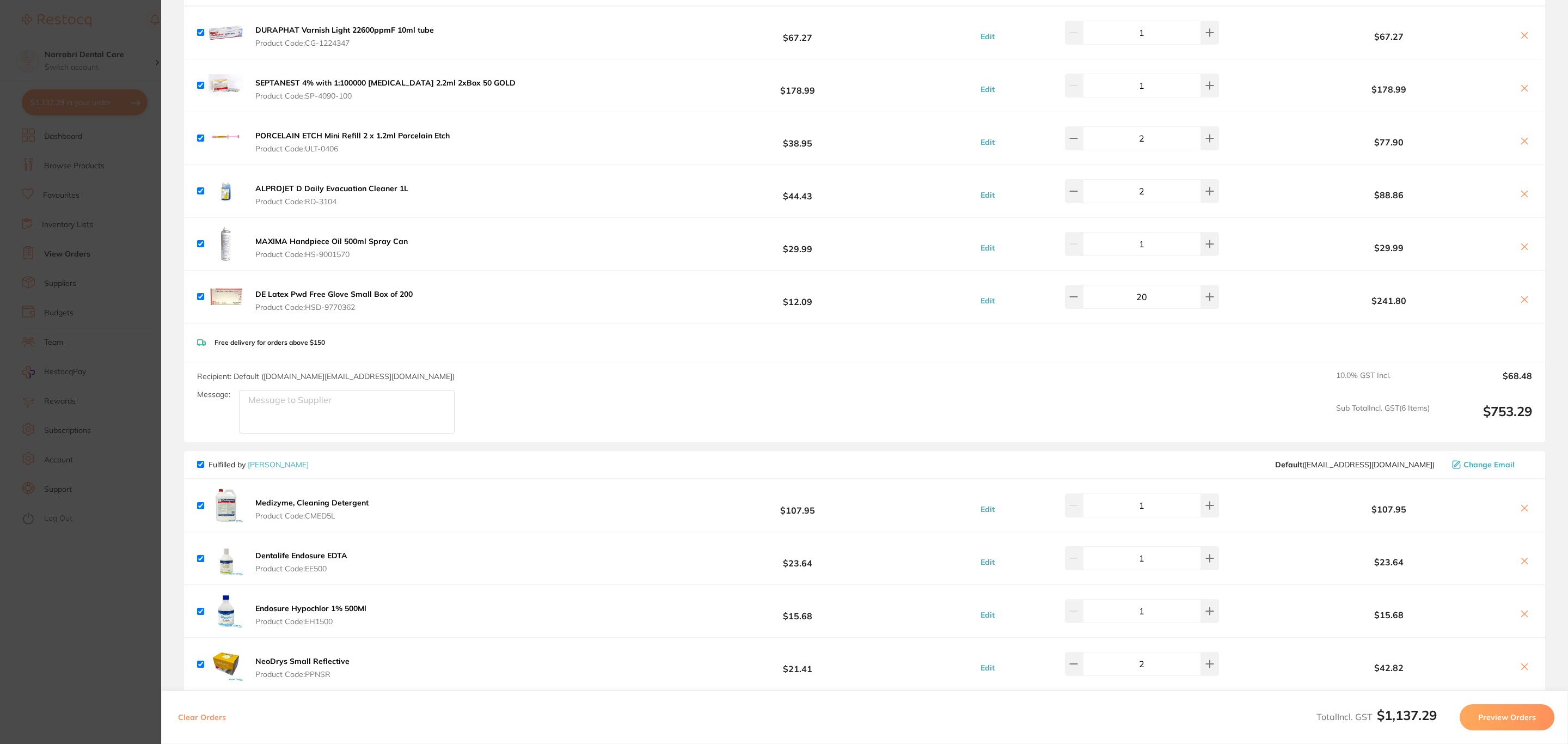
scroll to position [163, 0]
